Goal: Entertainment & Leisure: Browse casually

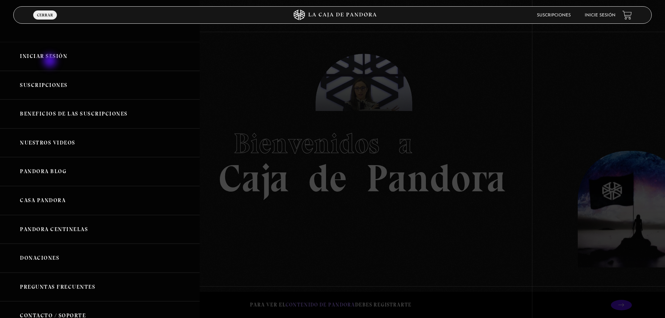
click at [51, 61] on link "Iniciar Sesión" at bounding box center [100, 56] width 200 height 29
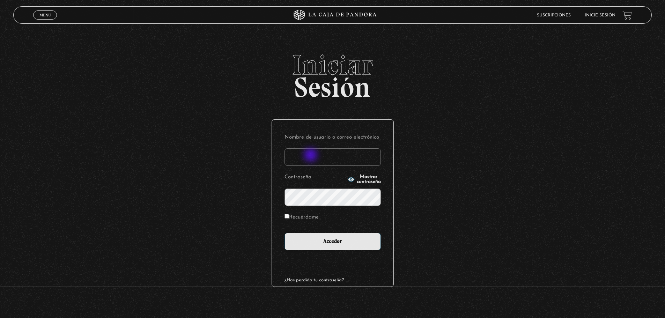
click at [311, 156] on input "Nombre de usuario o correo electrónico" at bounding box center [332, 156] width 96 height 17
type input "antosso@gmail.com"
click at [347, 178] on icon "button" at bounding box center [350, 179] width 7 height 7
click at [288, 215] on input "Recuérdame" at bounding box center [286, 216] width 5 height 5
checkbox input "true"
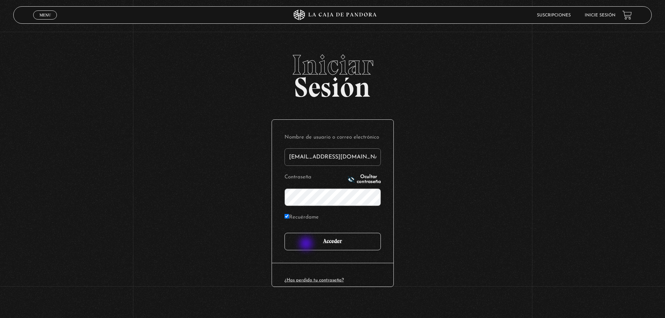
click at [307, 244] on input "Acceder" at bounding box center [332, 241] width 96 height 17
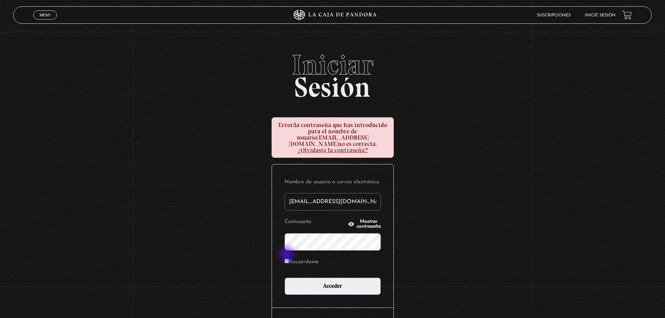
click at [287, 258] on input "Recuérdame" at bounding box center [286, 260] width 5 height 5
checkbox input "true"
click at [347, 222] on icon "button" at bounding box center [350, 224] width 6 height 5
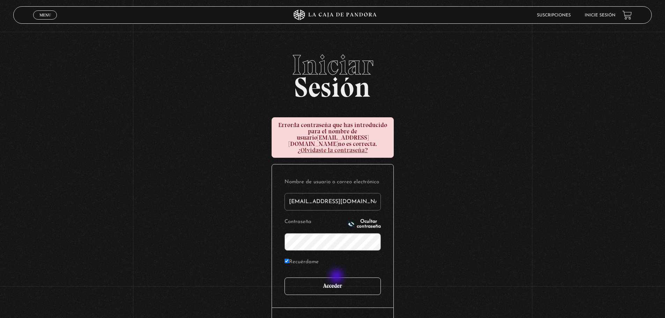
click at [337, 277] on input "Acceder" at bounding box center [332, 285] width 96 height 17
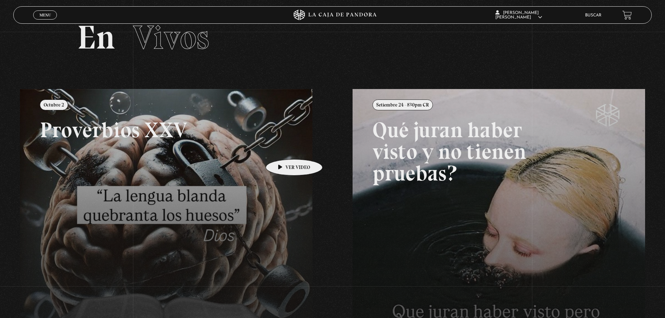
scroll to position [21, 0]
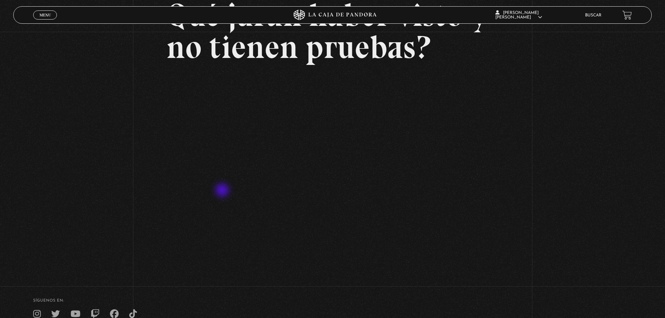
scroll to position [74, 0]
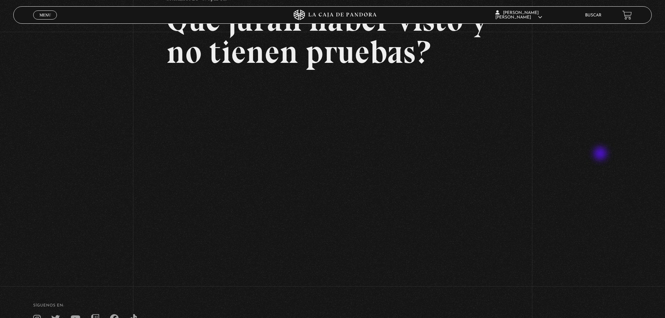
click at [600, 153] on div "Volver Setiembre 24 - 830pm CR Qué juran haber visto y no tienen pruebas?" at bounding box center [332, 118] width 665 height 321
click at [71, 184] on div "Volver Setiembre 24 - 830pm CR Qué juran haber visto y no tienen pruebas?" at bounding box center [332, 118] width 665 height 321
click at [561, 188] on div "Volver Setiembre 24 - 830pm CR Qué juran haber visto y no tienen pruebas?" at bounding box center [332, 118] width 665 height 321
click at [644, 254] on div "Volver Setiembre 24 - 830pm CR Qué juran haber visto y no tienen pruebas?" at bounding box center [332, 118] width 665 height 321
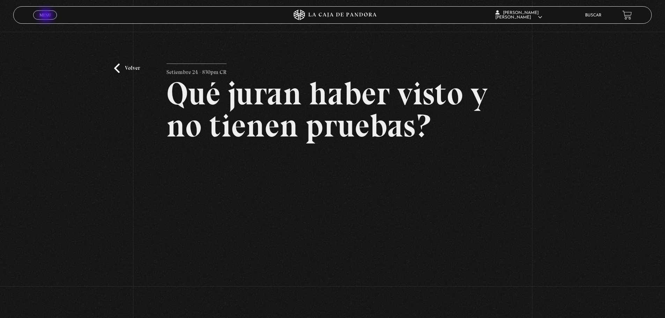
drag, startPoint x: 46, startPoint y: 16, endPoint x: 43, endPoint y: 14, distance: 3.9
click at [43, 14] on span "Menu" at bounding box center [45, 15] width 12 height 4
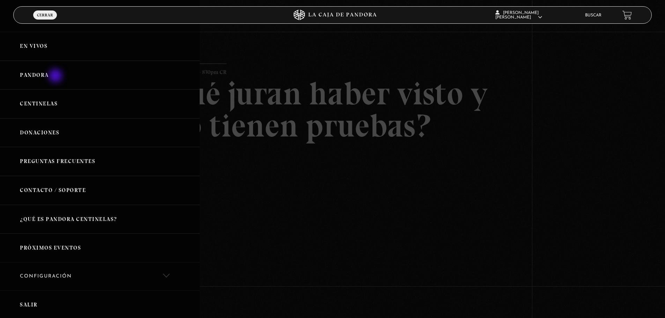
click at [53, 76] on link "Pandora" at bounding box center [100, 75] width 200 height 29
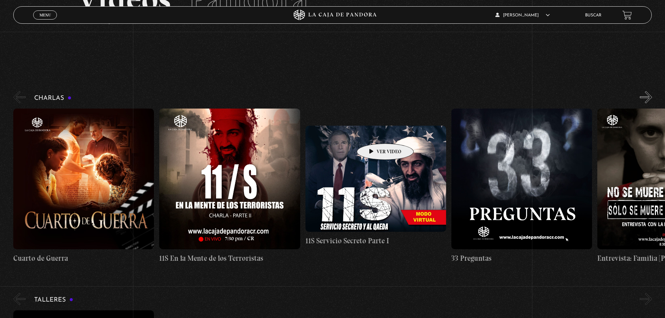
scroll to position [105, 0]
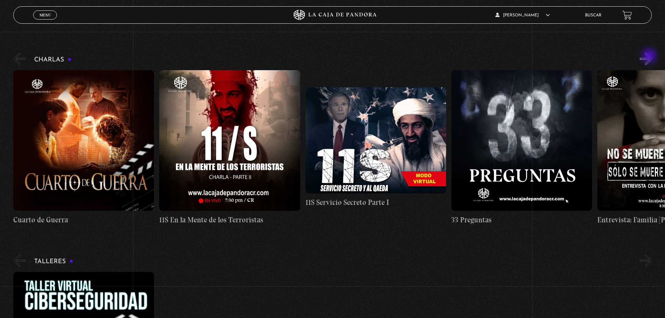
click at [650, 56] on button "»" at bounding box center [645, 59] width 12 height 12
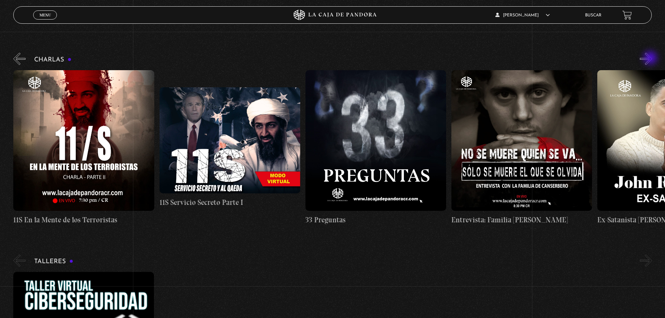
click at [651, 59] on button "»" at bounding box center [645, 59] width 12 height 12
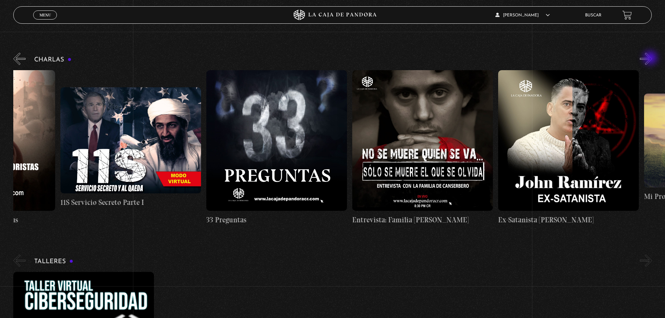
click at [651, 59] on button "»" at bounding box center [645, 59] width 12 height 12
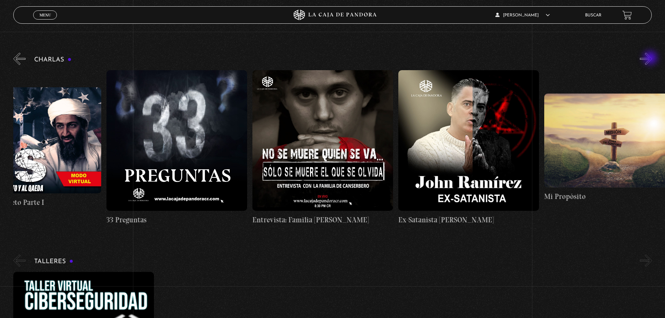
click at [651, 59] on button "»" at bounding box center [645, 59] width 12 height 12
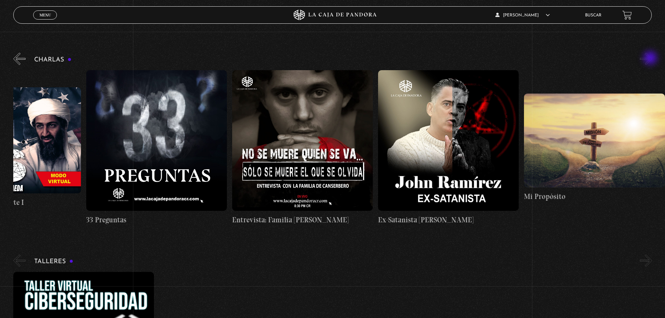
click at [651, 59] on button "»" at bounding box center [645, 59] width 12 height 12
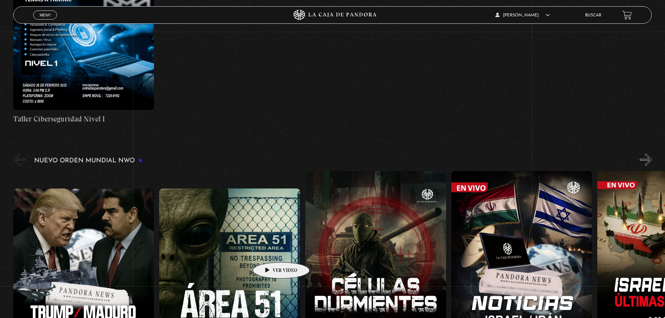
scroll to position [523, 0]
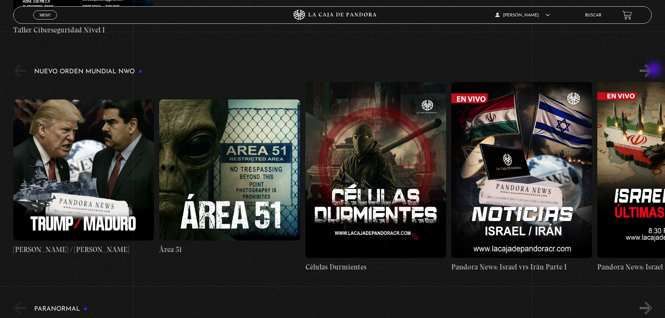
click at [652, 70] on button "»" at bounding box center [645, 71] width 12 height 12
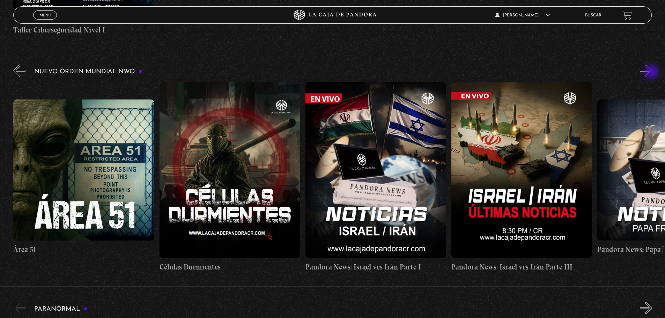
click at [652, 73] on button "»" at bounding box center [645, 71] width 12 height 12
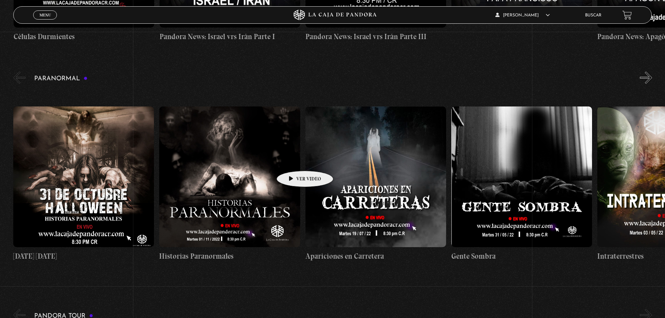
scroll to position [767, 0]
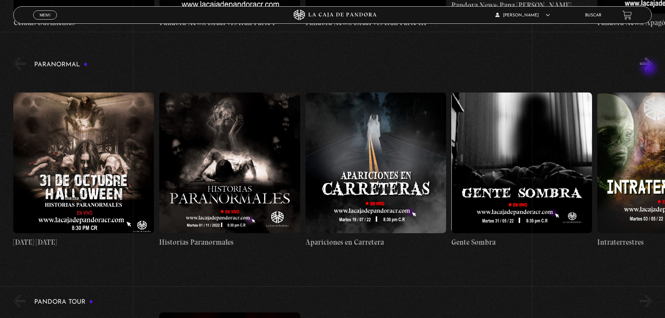
click at [649, 68] on button "»" at bounding box center [645, 64] width 12 height 12
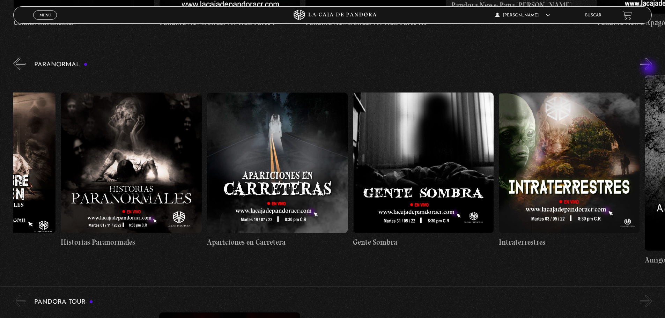
click at [649, 68] on button "»" at bounding box center [645, 64] width 12 height 12
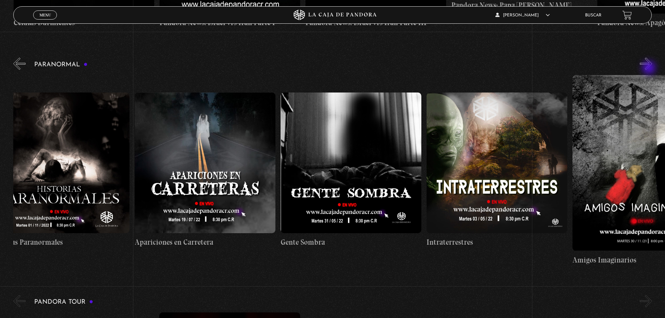
click at [649, 68] on button "»" at bounding box center [645, 64] width 12 height 12
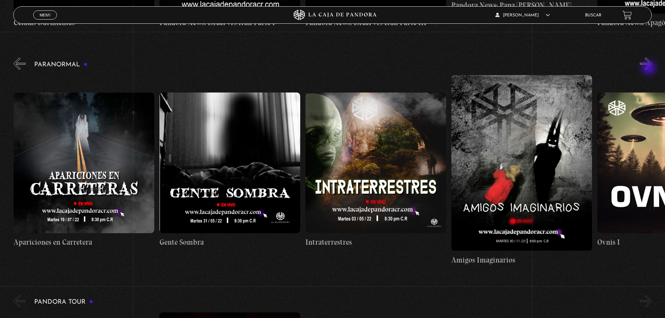
click at [649, 68] on button "»" at bounding box center [645, 64] width 12 height 12
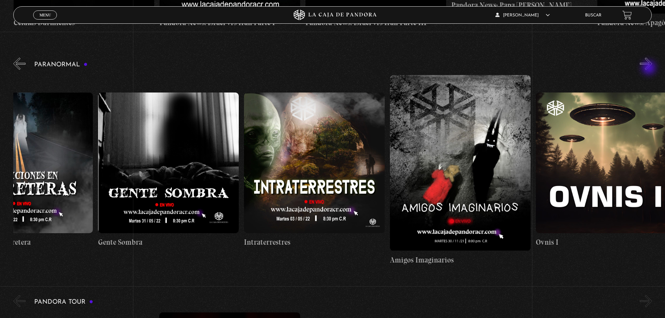
click at [649, 68] on button "»" at bounding box center [645, 64] width 12 height 12
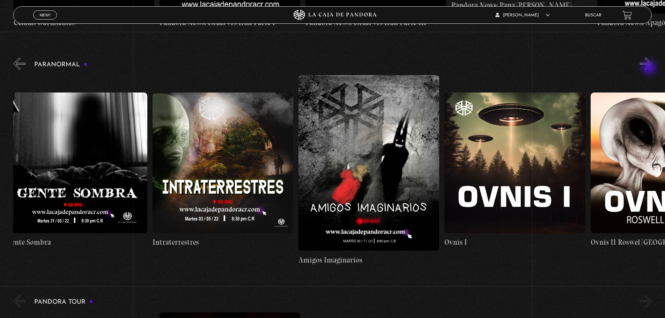
click at [649, 68] on button "»" at bounding box center [645, 64] width 12 height 12
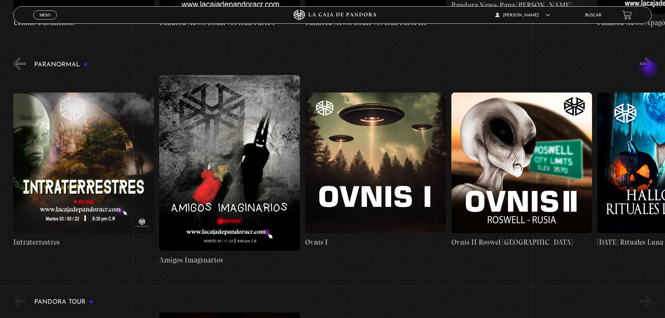
click at [649, 68] on button "»" at bounding box center [645, 64] width 12 height 12
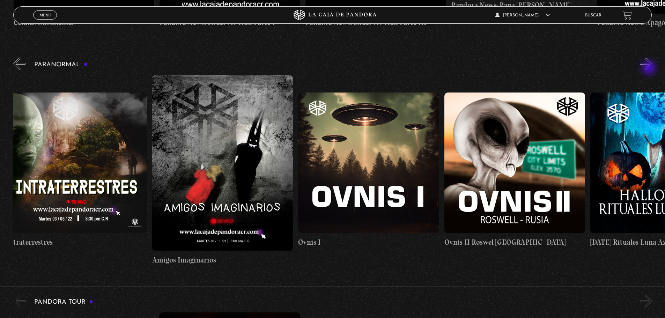
click at [649, 68] on button "»" at bounding box center [645, 64] width 12 height 12
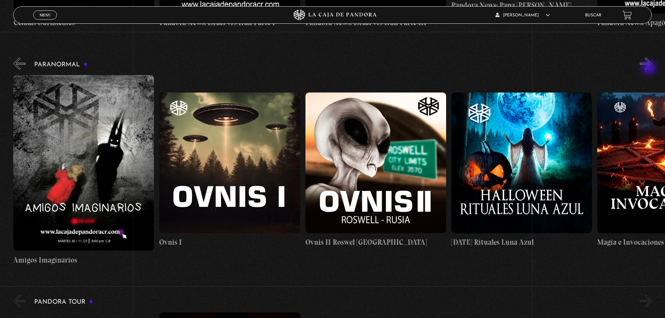
click at [649, 68] on button "»" at bounding box center [645, 64] width 12 height 12
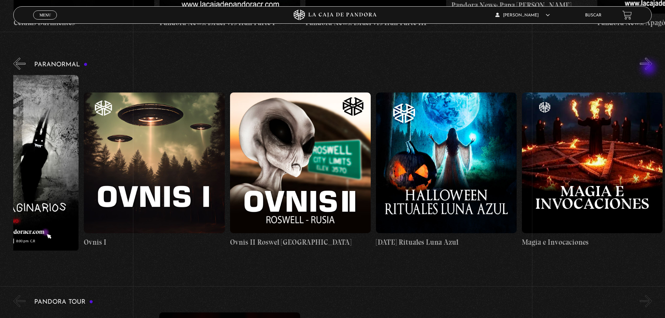
click at [649, 68] on button "»" at bounding box center [645, 64] width 12 height 12
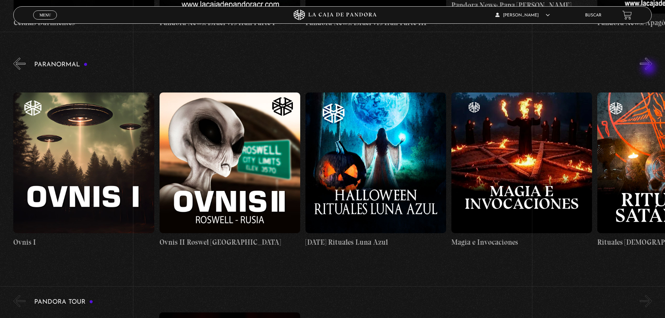
click at [649, 68] on button "»" at bounding box center [645, 64] width 12 height 12
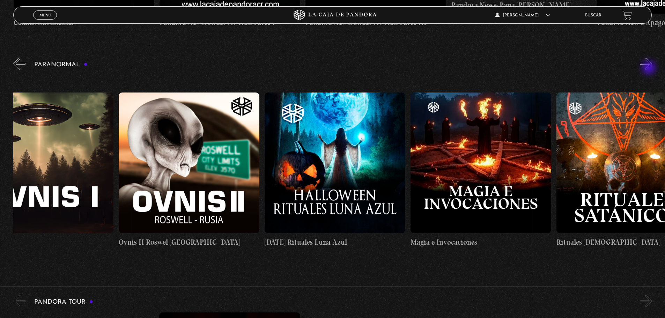
click at [649, 68] on button "»" at bounding box center [645, 64] width 12 height 12
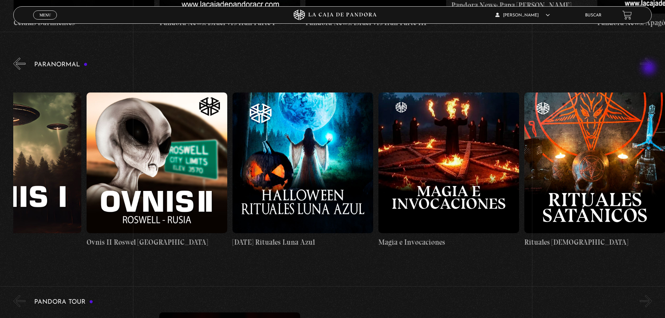
click at [649, 68] on button "»" at bounding box center [645, 64] width 12 height 12
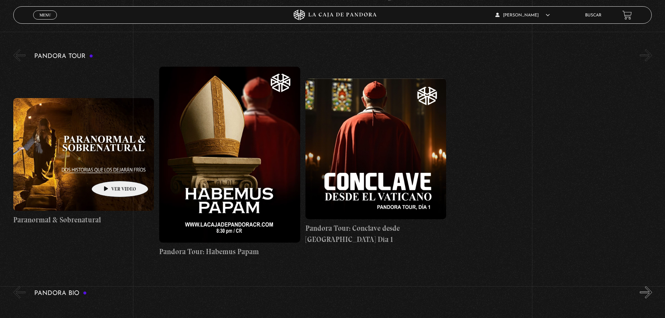
scroll to position [1012, 0]
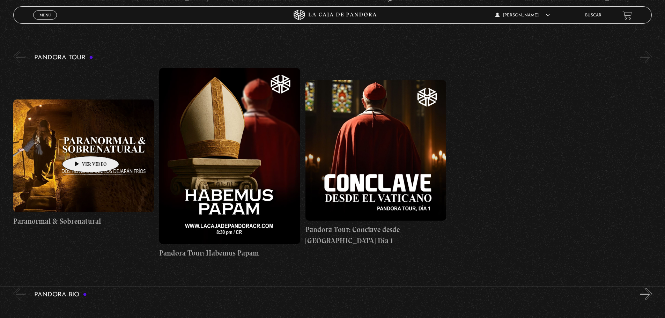
click at [77, 147] on figure at bounding box center [83, 155] width 141 height 113
click at [71, 125] on figure at bounding box center [83, 155] width 141 height 113
click at [74, 137] on figure at bounding box center [83, 155] width 141 height 113
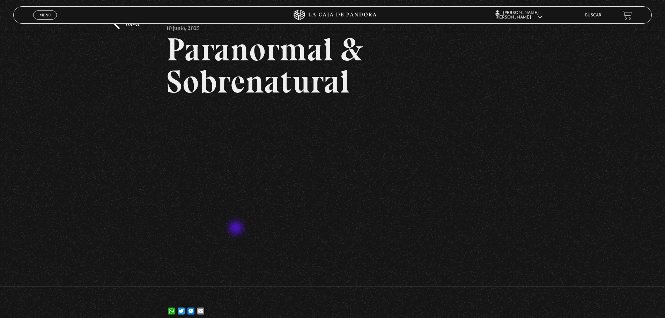
scroll to position [70, 0]
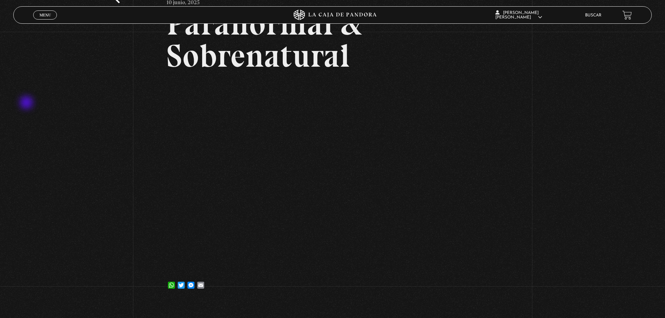
click at [26, 103] on div "Volver 10 junio, 2025 Paranormal & Sobrenatural WhatsApp Twitter Messenger Email" at bounding box center [332, 131] width 665 height 339
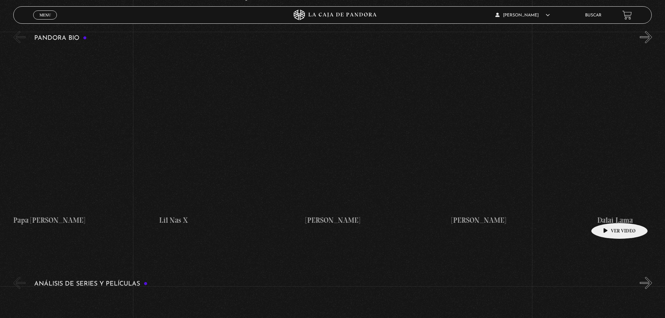
scroll to position [1256, 0]
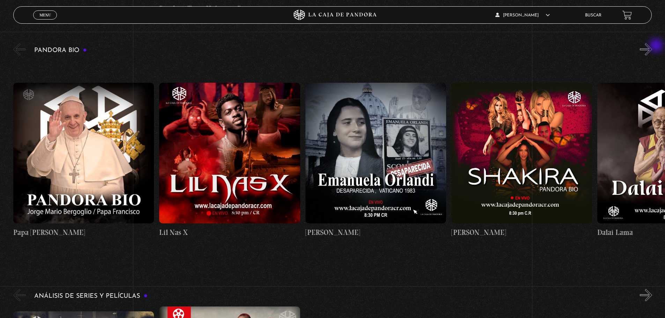
click at [652, 47] on button "»" at bounding box center [645, 49] width 12 height 12
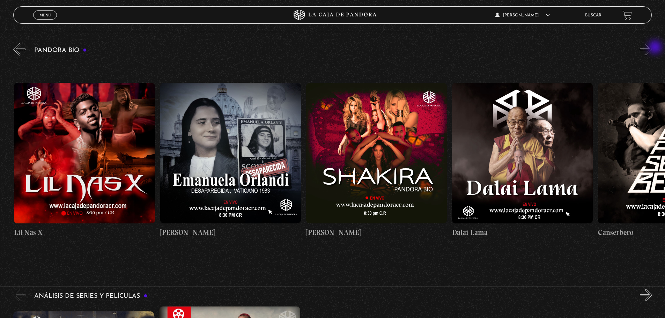
click at [652, 48] on button "»" at bounding box center [645, 49] width 12 height 12
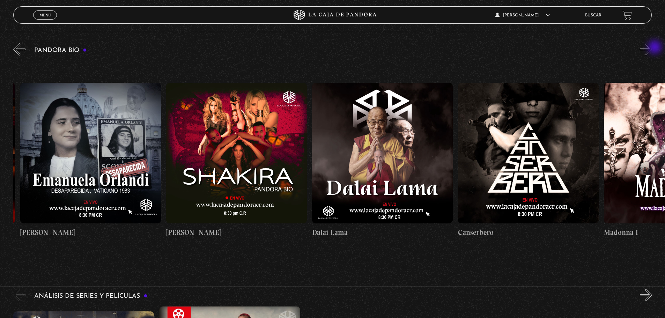
click at [652, 48] on button "»" at bounding box center [645, 49] width 12 height 12
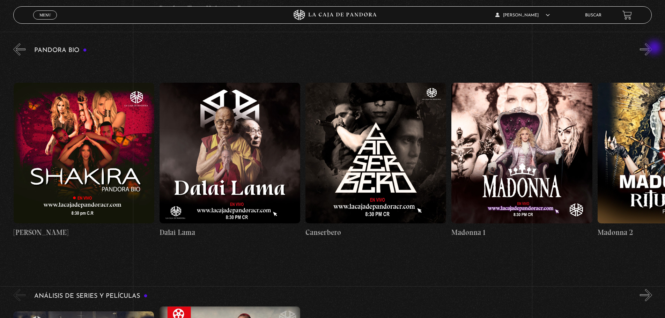
click at [652, 48] on button "»" at bounding box center [645, 49] width 12 height 12
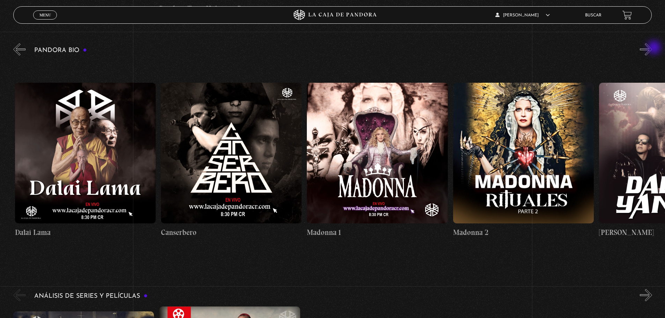
click at [652, 48] on button "»" at bounding box center [645, 49] width 12 height 12
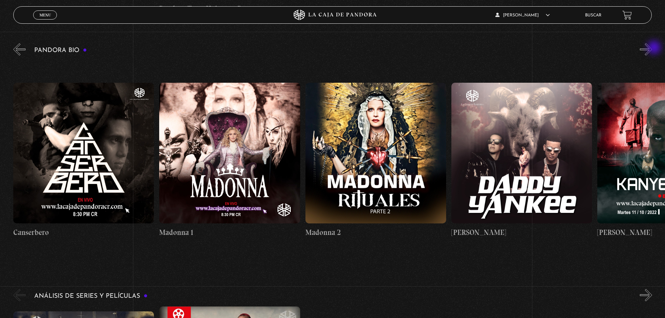
click at [652, 48] on button "»" at bounding box center [645, 49] width 12 height 12
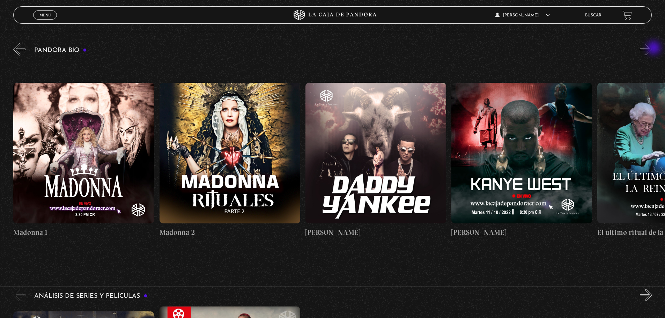
click at [652, 48] on button "»" at bounding box center [645, 49] width 12 height 12
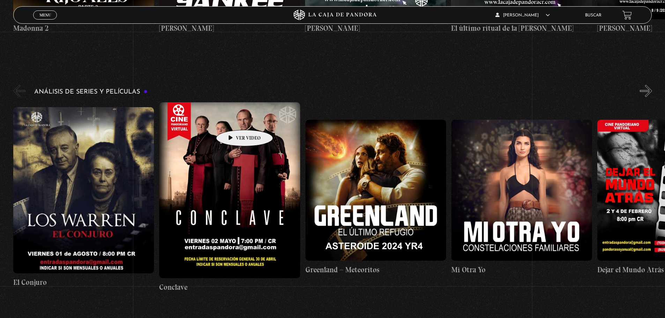
scroll to position [1465, 0]
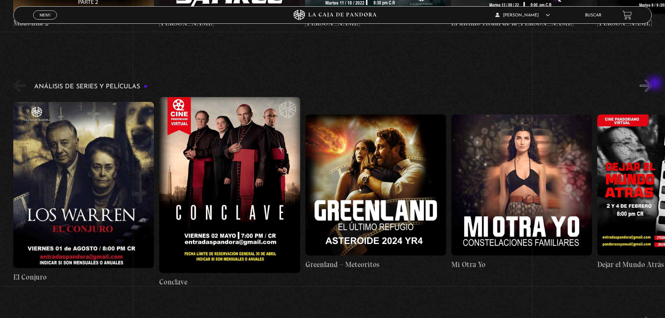
click at [652, 84] on button "»" at bounding box center [645, 86] width 12 height 12
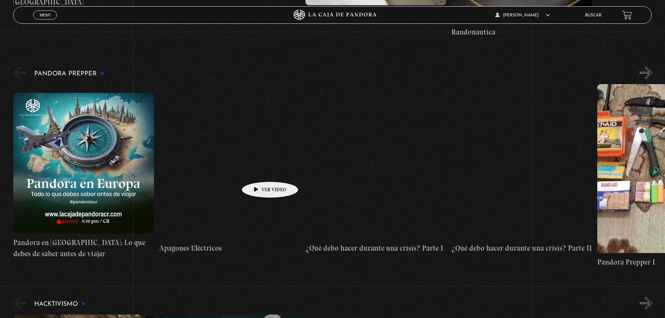
scroll to position [2233, 0]
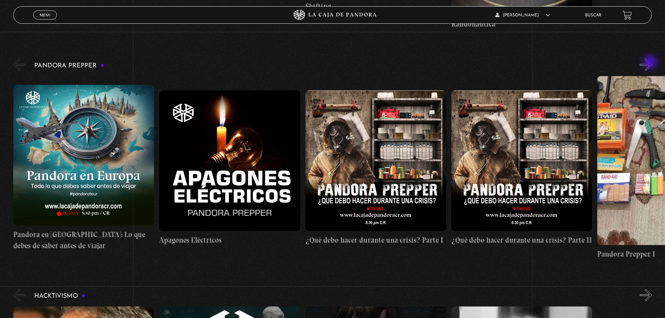
click at [650, 63] on button "»" at bounding box center [645, 65] width 12 height 12
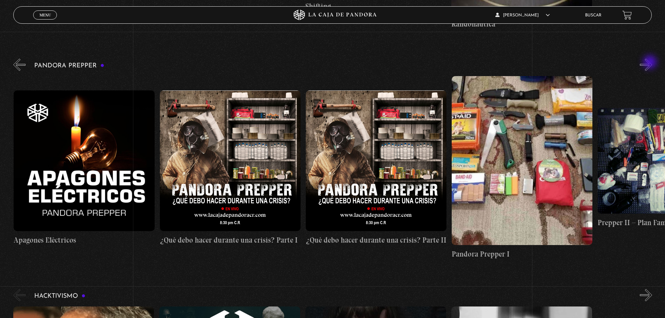
click at [650, 63] on button "»" at bounding box center [645, 65] width 12 height 12
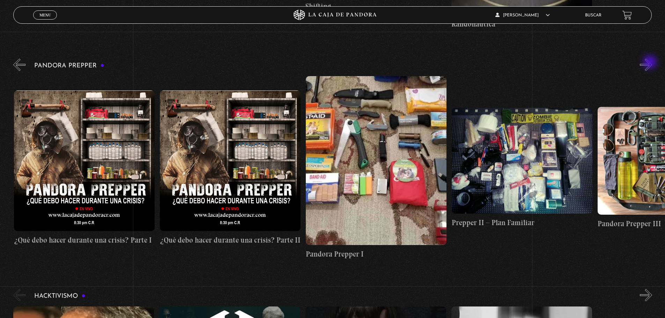
click at [650, 63] on button "»" at bounding box center [645, 65] width 12 height 12
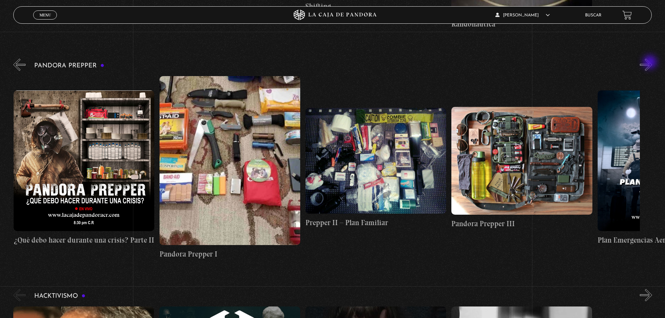
click at [650, 63] on button "»" at bounding box center [645, 65] width 12 height 12
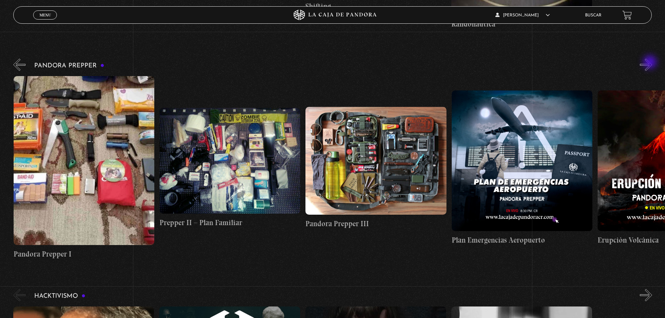
click at [650, 63] on button "»" at bounding box center [645, 65] width 12 height 12
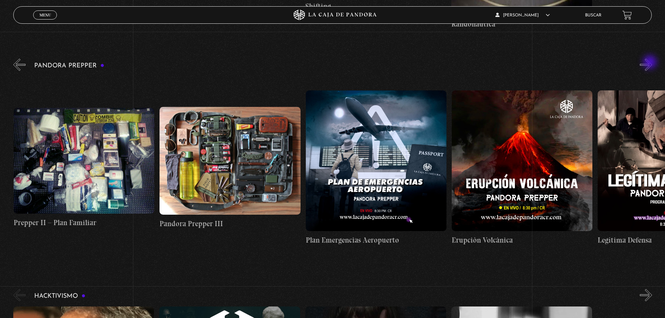
click at [650, 63] on button "»" at bounding box center [645, 65] width 12 height 12
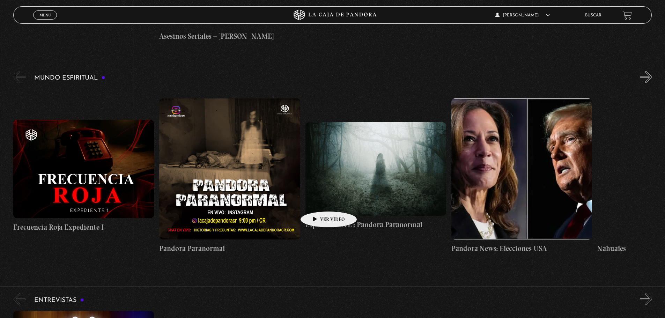
scroll to position [2861, 0]
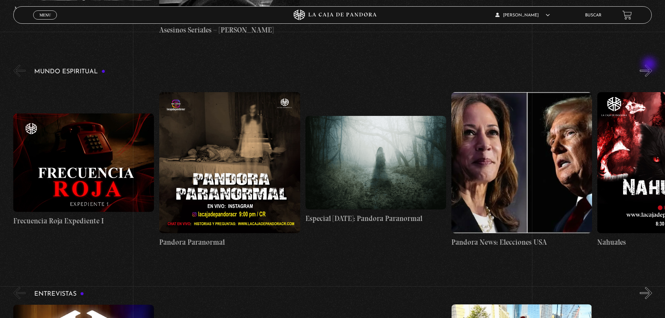
click at [650, 65] on button "»" at bounding box center [645, 71] width 12 height 12
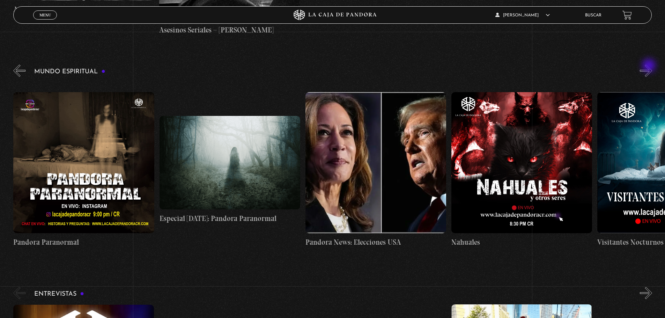
click at [649, 66] on button "»" at bounding box center [645, 71] width 12 height 12
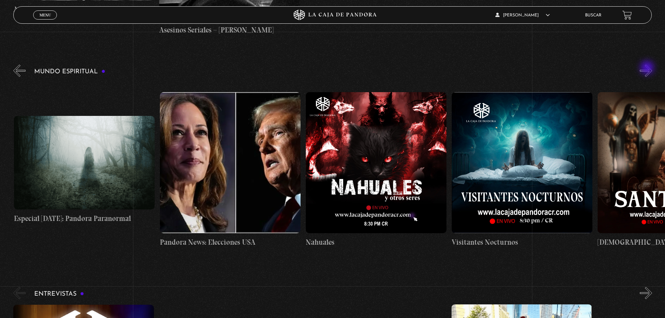
scroll to position [0, 292]
click at [17, 68] on button "«" at bounding box center [19, 71] width 12 height 12
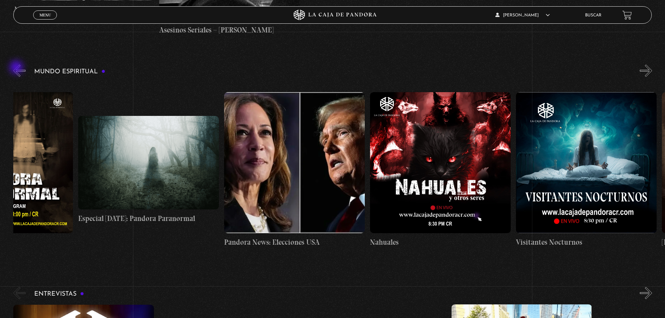
click at [17, 68] on button "«" at bounding box center [19, 71] width 12 height 12
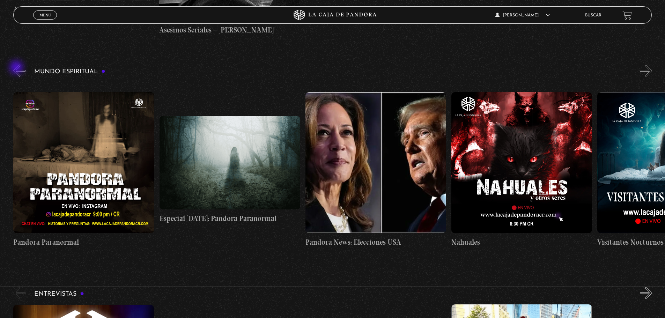
click at [17, 68] on button "«" at bounding box center [19, 71] width 12 height 12
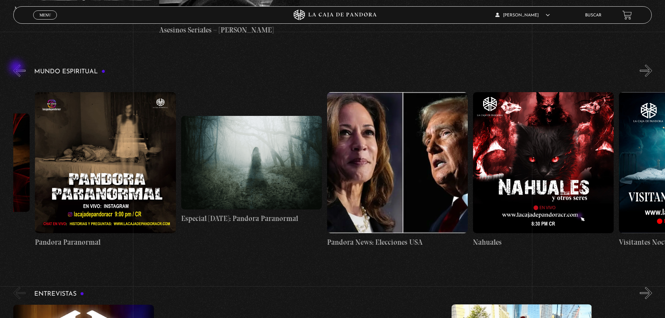
click at [17, 68] on button "«" at bounding box center [19, 71] width 12 height 12
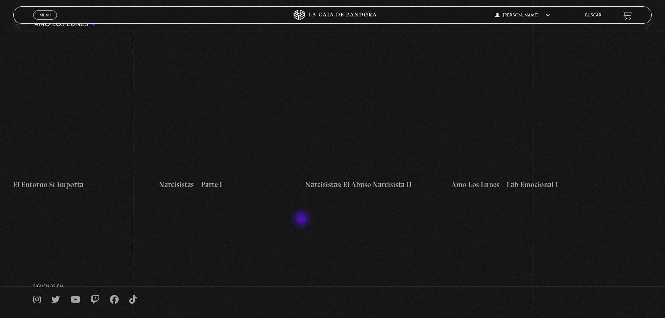
scroll to position [3409, 0]
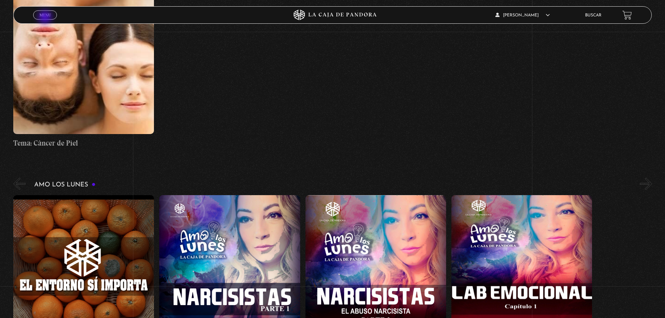
click at [45, 15] on span "Menu" at bounding box center [45, 15] width 12 height 4
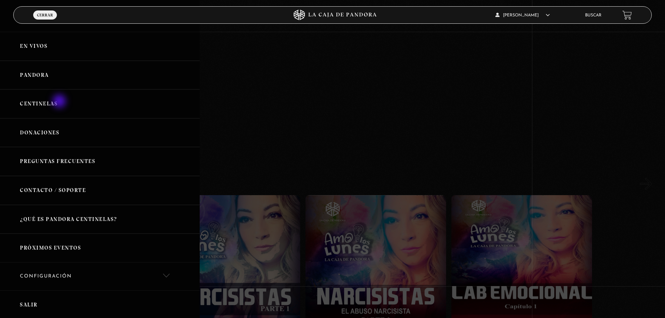
click at [60, 102] on link "Centinelas" at bounding box center [100, 103] width 200 height 29
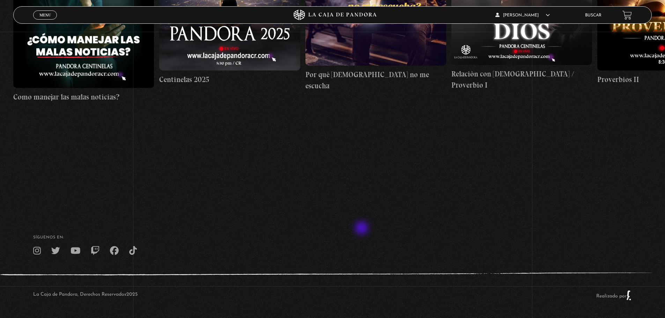
scroll to position [54, 0]
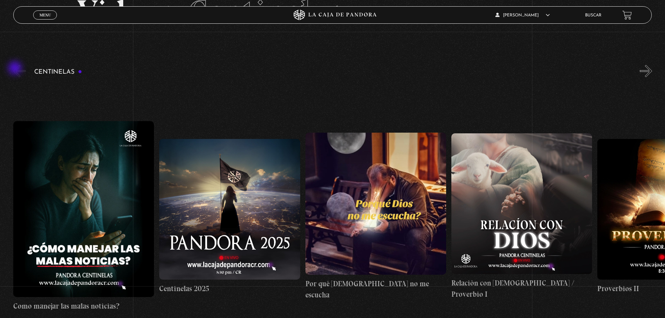
click at [16, 69] on button "«" at bounding box center [19, 71] width 12 height 12
click at [19, 69] on button "«" at bounding box center [19, 71] width 12 height 12
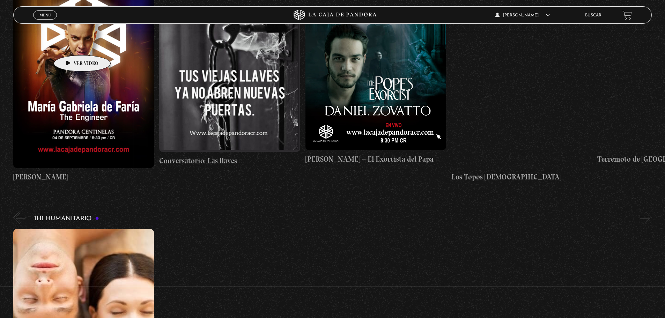
scroll to position [3130, 0]
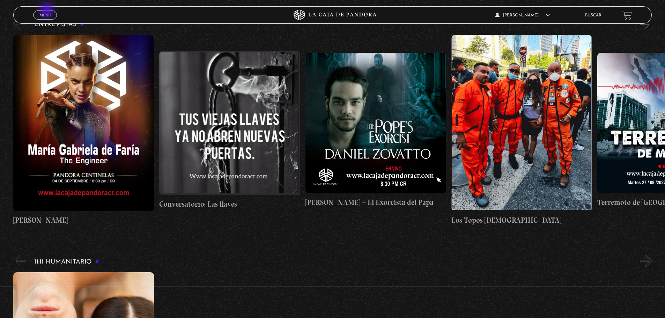
click at [47, 11] on link "Menu Cerrar" at bounding box center [45, 14] width 24 height 9
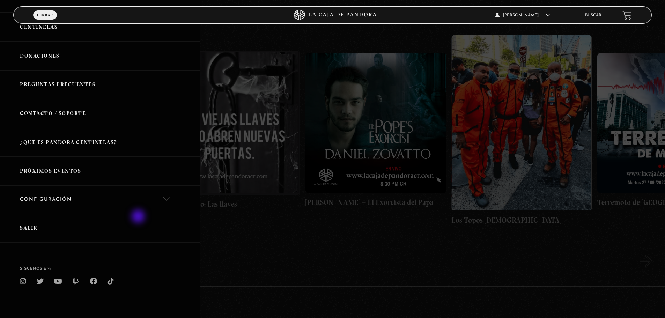
scroll to position [79, 0]
click at [64, 168] on link "Próximos Eventos" at bounding box center [100, 169] width 200 height 29
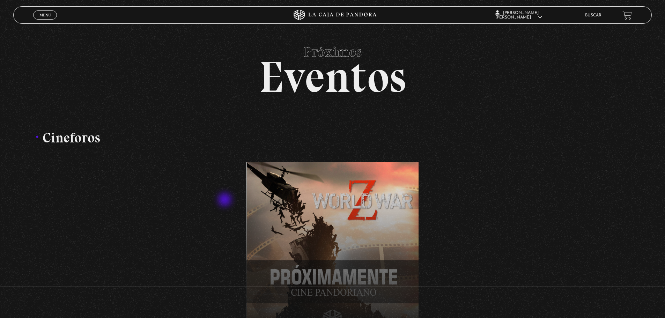
scroll to position [140, 0]
